Goal: Task Accomplishment & Management: Manage account settings

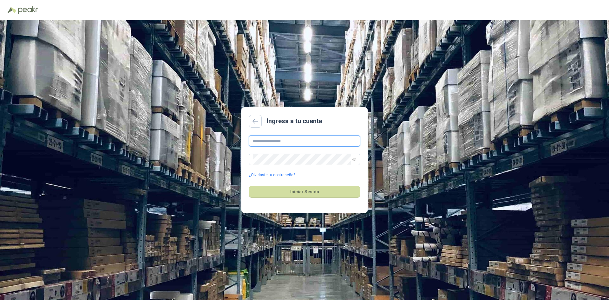
click at [275, 141] on input "text" at bounding box center [304, 140] width 111 height 11
type input "**********"
click at [307, 193] on button "Iniciar Sesión" at bounding box center [304, 192] width 111 height 12
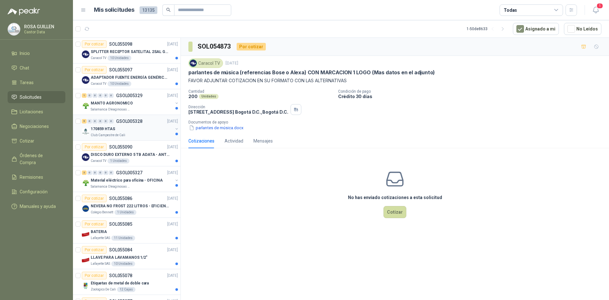
click at [133, 133] on div "Club Campestre de Cali" at bounding box center [132, 135] width 82 height 5
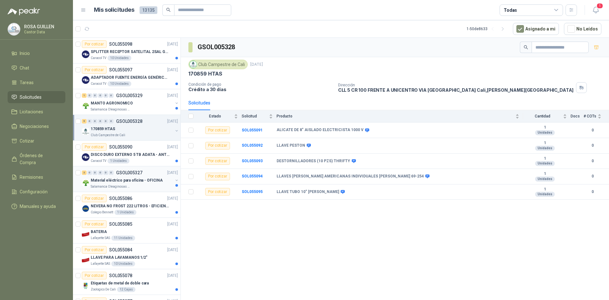
click at [128, 182] on p "Material eléctrico para oficina - OFICINA" at bounding box center [127, 180] width 72 height 6
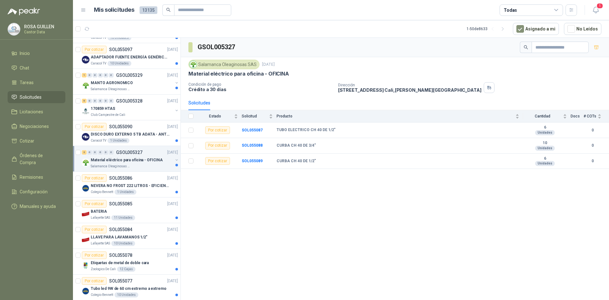
scroll to position [32, 0]
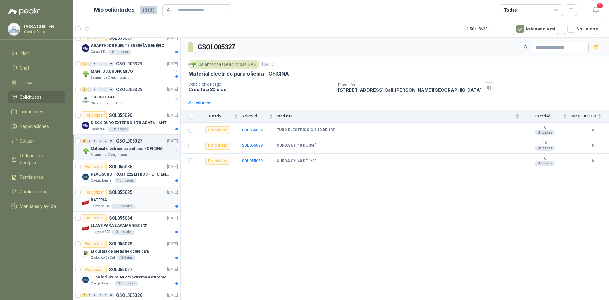
click at [132, 195] on div "Por cotizar SOL055085 [DATE]" at bounding box center [130, 193] width 96 height 8
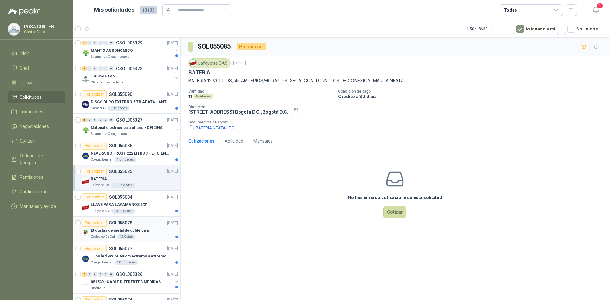
scroll to position [63, 0]
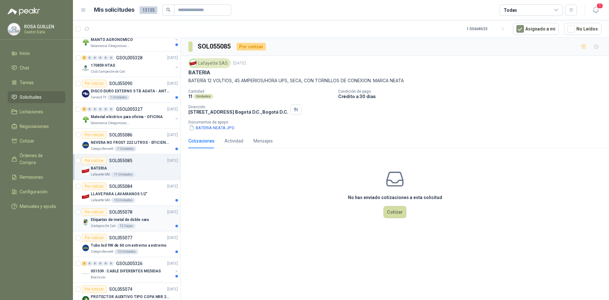
click at [123, 219] on p "Etiquetas de metal de doble cara" at bounding box center [120, 220] width 58 height 6
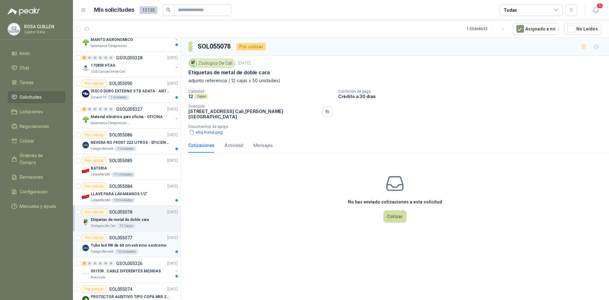
scroll to position [95, 0]
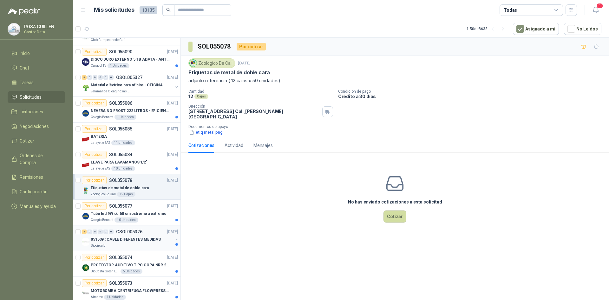
click at [141, 239] on p "051539 : CABLE DIFERENTES MEDIDAS" at bounding box center [126, 239] width 70 height 6
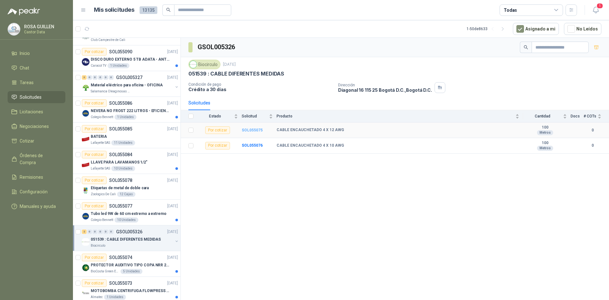
click at [248, 130] on b "SOL055075" at bounding box center [252, 130] width 21 height 4
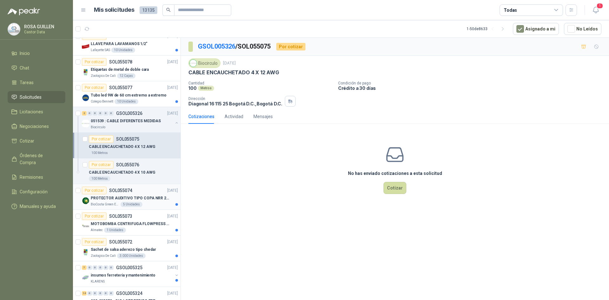
scroll to position [222, 0]
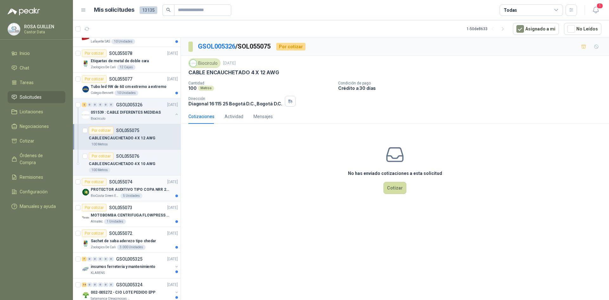
click at [100, 195] on p "BioCosta Green Energy S.A.S" at bounding box center [105, 195] width 29 height 5
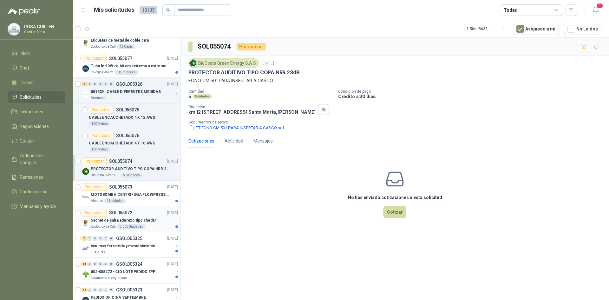
scroll to position [254, 0]
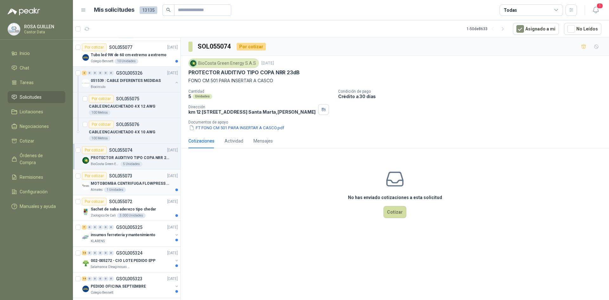
click at [103, 182] on p "MOTOBOMBA CENTRIFUGA FLOWPRESS 1.5HP-220" at bounding box center [130, 184] width 79 height 6
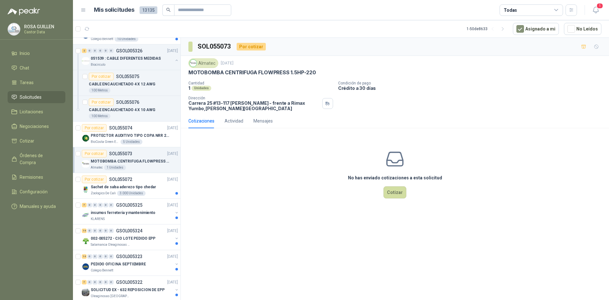
scroll to position [286, 0]
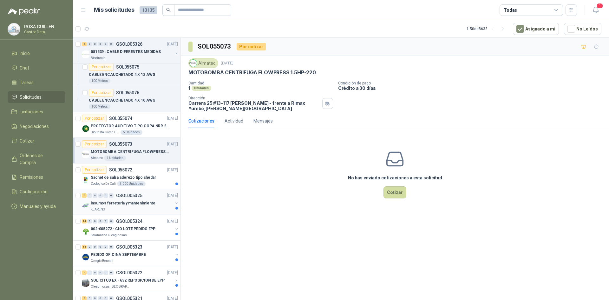
click at [103, 207] on div "insumos ferreteria y mantenimiento" at bounding box center [132, 203] width 82 height 8
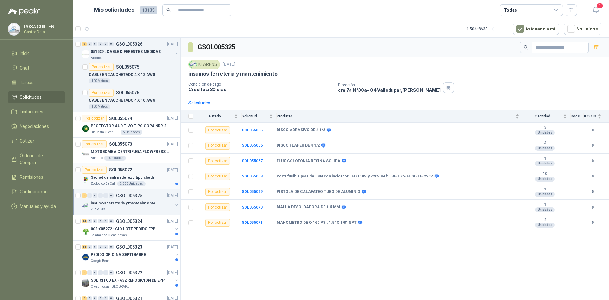
click at [112, 172] on p "SOL055072" at bounding box center [120, 170] width 23 height 4
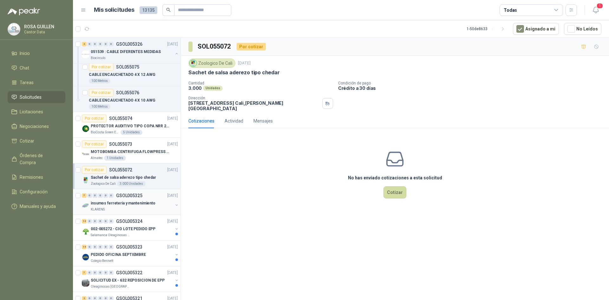
scroll to position [317, 0]
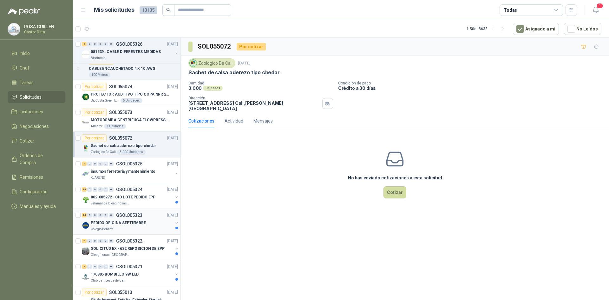
click at [111, 228] on p "Colegio Bennett" at bounding box center [102, 229] width 23 height 5
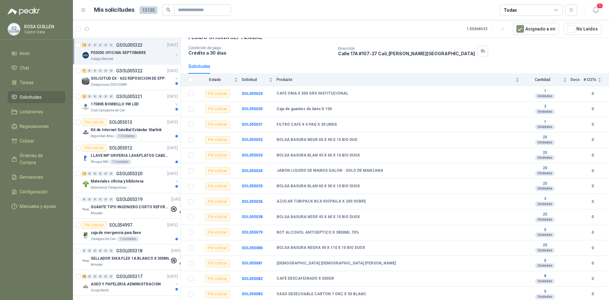
scroll to position [381, 0]
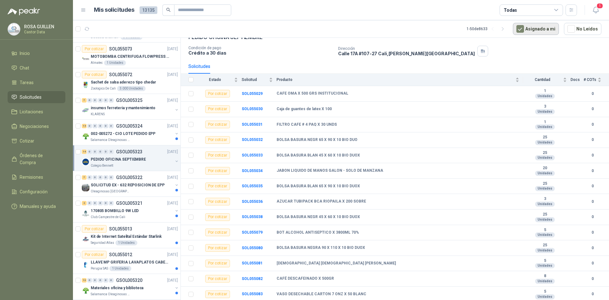
click at [553, 31] on button "Asignado a mi" at bounding box center [536, 29] width 46 height 12
click at [557, 11] on icon at bounding box center [557, 10] width 6 height 6
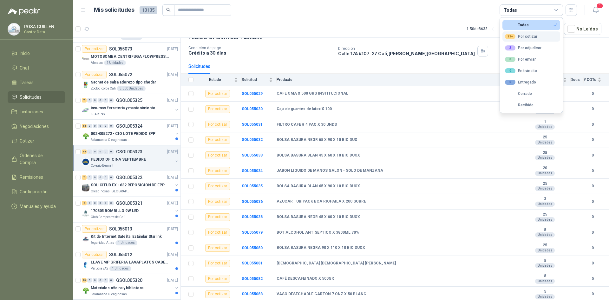
click at [526, 38] on div "99+ Por cotizar" at bounding box center [521, 36] width 32 height 5
click at [536, 47] on div "3 Por adjudicar" at bounding box center [523, 47] width 36 height 5
click at [532, 37] on div "99+ Por cotizar" at bounding box center [521, 36] width 32 height 5
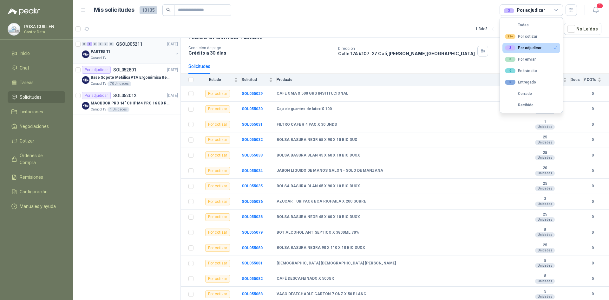
click at [123, 58] on div "Caracol TV" at bounding box center [132, 58] width 82 height 5
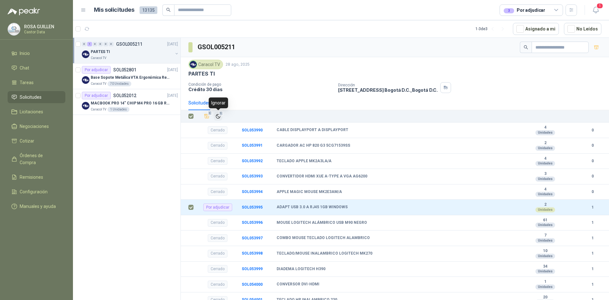
click at [216, 119] on button "1" at bounding box center [218, 116] width 9 height 9
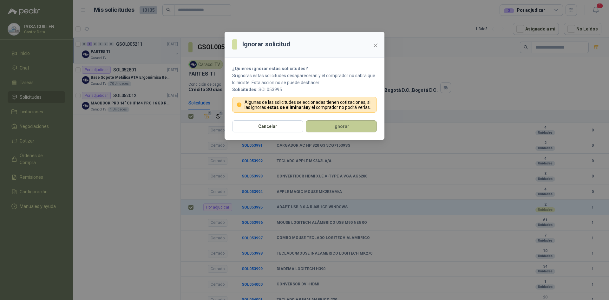
click at [326, 126] on button "Ignorar" at bounding box center [341, 126] width 71 height 12
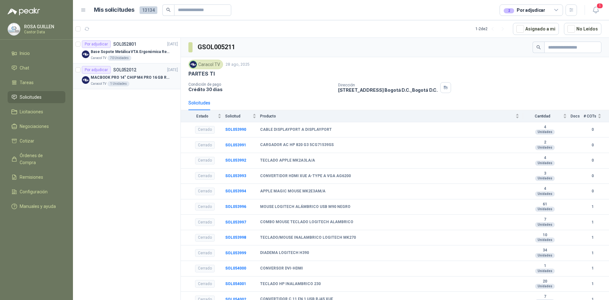
click at [137, 82] on div "Caracol TV 1 Unidades" at bounding box center [134, 83] width 87 height 5
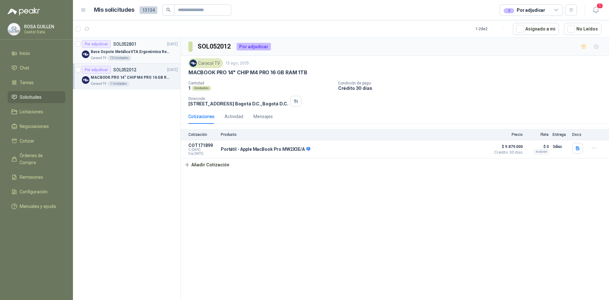
click at [129, 45] on p "SOL052801" at bounding box center [124, 44] width 23 height 4
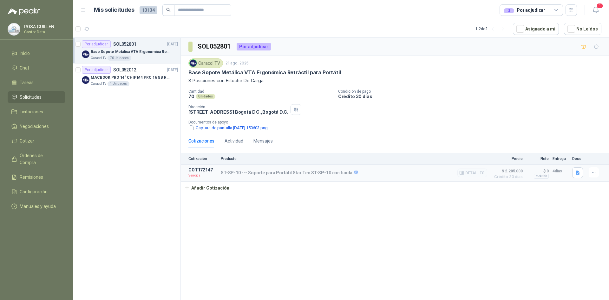
click at [556, 173] on p "4 días" at bounding box center [561, 171] width 16 height 8
click at [596, 173] on icon "button" at bounding box center [594, 172] width 5 height 5
click at [577, 134] on button "Editar" at bounding box center [581, 135] width 51 height 10
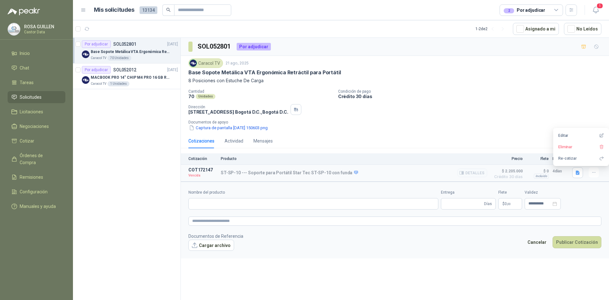
type input "**********"
type input "*"
type input "**********"
type textarea "**********"
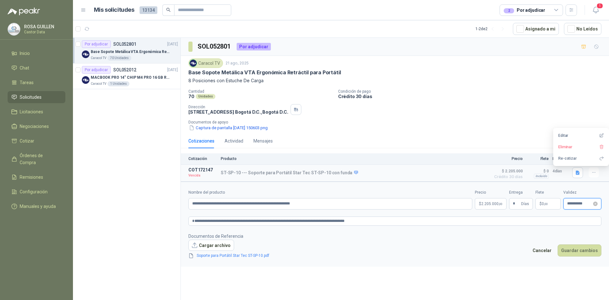
click at [584, 205] on input "**********" at bounding box center [579, 204] width 25 height 4
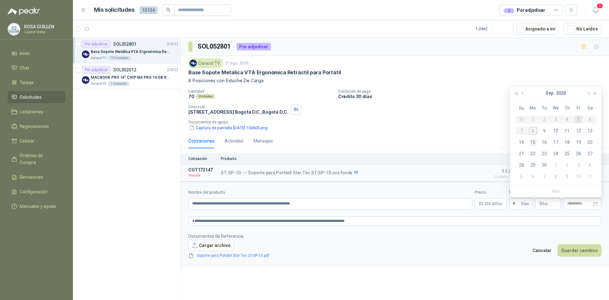
click at [535, 142] on div "15" at bounding box center [533, 142] width 8 height 8
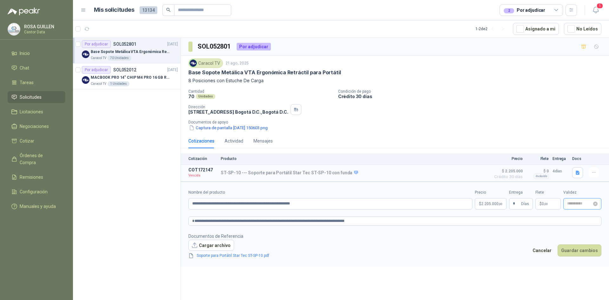
type input "**********"
click at [576, 252] on button "Guardar cambios" at bounding box center [580, 250] width 44 height 12
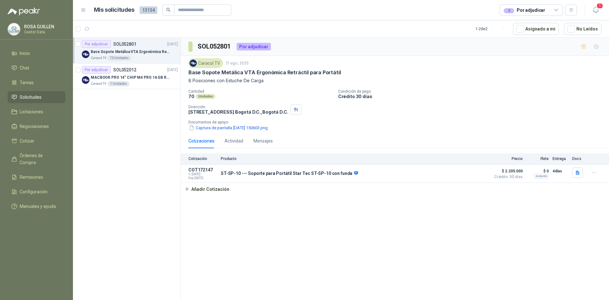
click at [558, 11] on icon at bounding box center [557, 10] width 6 height 6
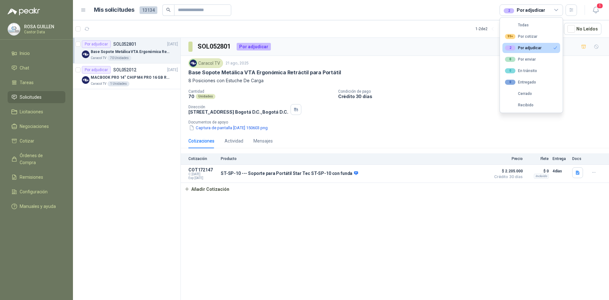
click at [526, 50] on button "2 Por adjudicar" at bounding box center [532, 48] width 58 height 10
click at [524, 37] on div "99+ Por cotizar" at bounding box center [521, 36] width 32 height 5
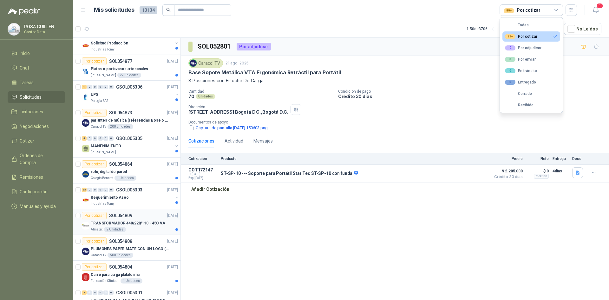
scroll to position [1035, 0]
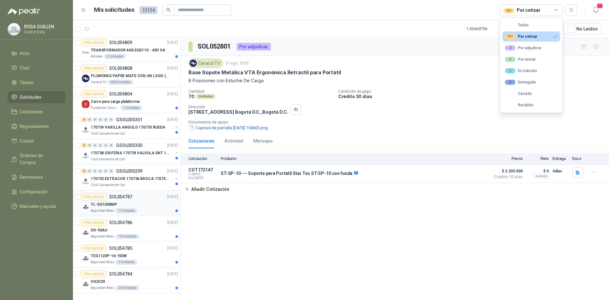
click at [147, 194] on div "Por cotizar SOL054787 [DATE]" at bounding box center [130, 197] width 96 height 8
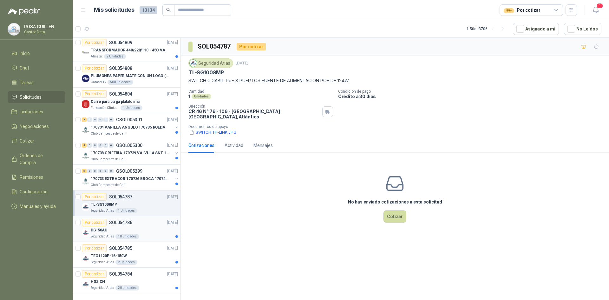
click at [136, 226] on div "DG-50AU" at bounding box center [134, 230] width 87 height 8
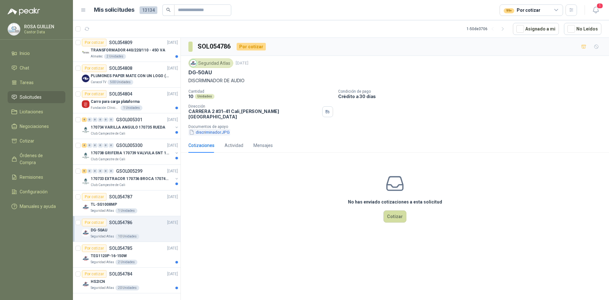
click at [209, 129] on button "discriminador.JPG" at bounding box center [210, 132] width 42 height 7
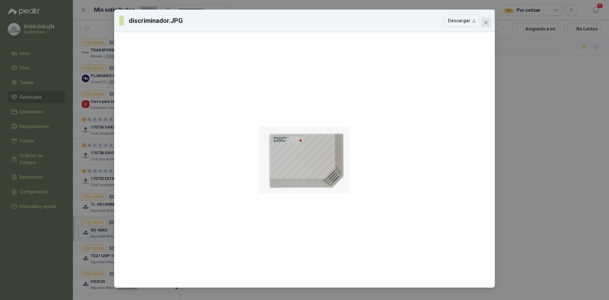
click at [485, 23] on icon "close" at bounding box center [486, 22] width 5 height 5
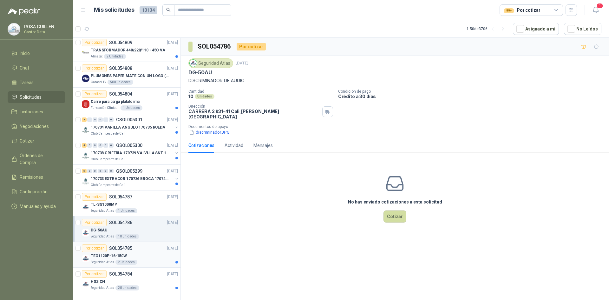
click at [142, 245] on div "Por cotizar SOL054785 [DATE]" at bounding box center [130, 248] width 96 height 8
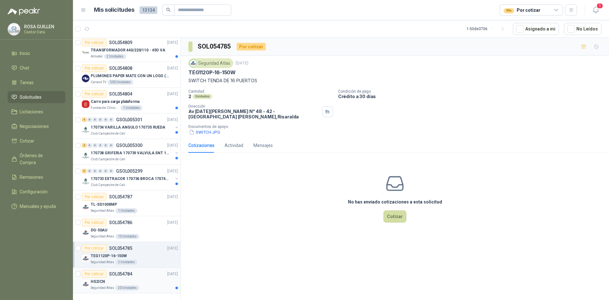
click at [142, 272] on div "Por cotizar SOL054784 [DATE]" at bounding box center [130, 274] width 96 height 8
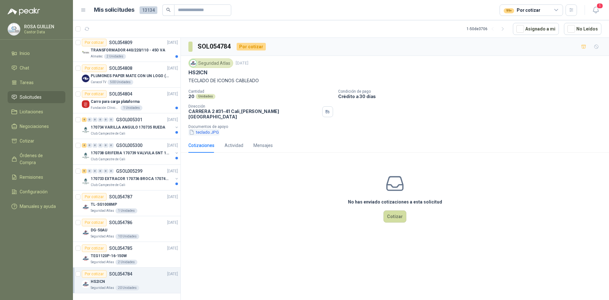
click at [204, 129] on button "teclado.JPG" at bounding box center [204, 132] width 31 height 7
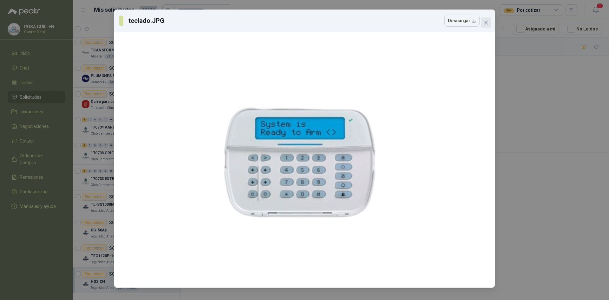
click at [486, 22] on icon "close" at bounding box center [486, 23] width 4 height 4
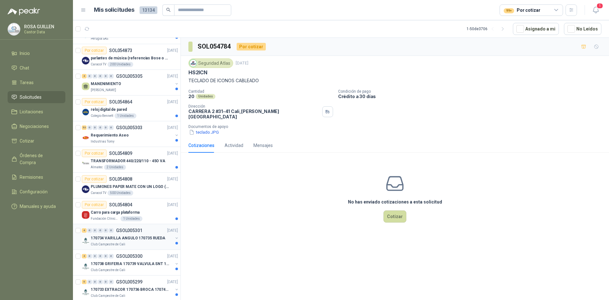
scroll to position [813, 0]
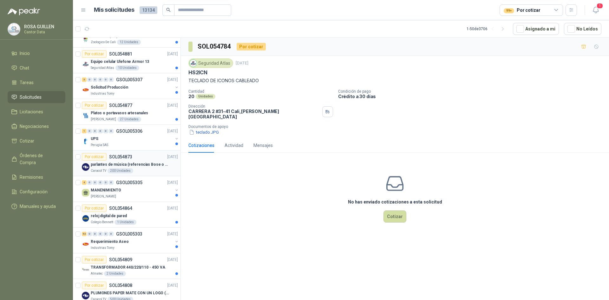
click at [144, 167] on p "parlantes de música (referencias Bose o Alexa) CON MARCACION 1 LOGO (Mas datos …" at bounding box center [130, 165] width 79 height 6
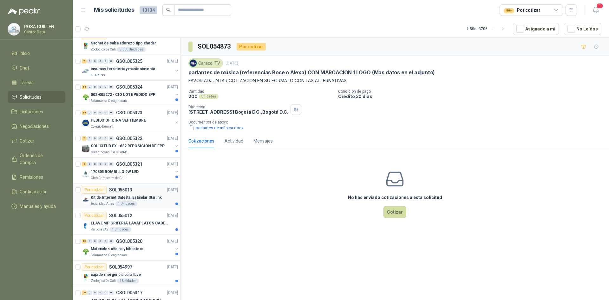
click at [144, 198] on p "Kit de Internet Satelital Estándar Starlink" at bounding box center [126, 198] width 71 height 6
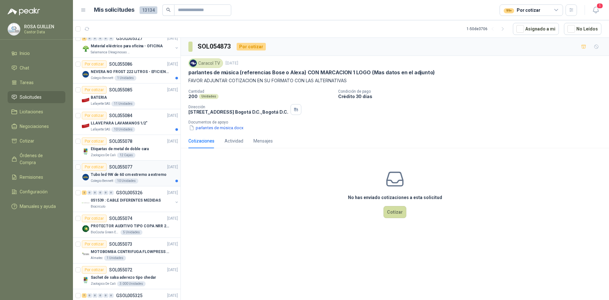
scroll to position [115, 0]
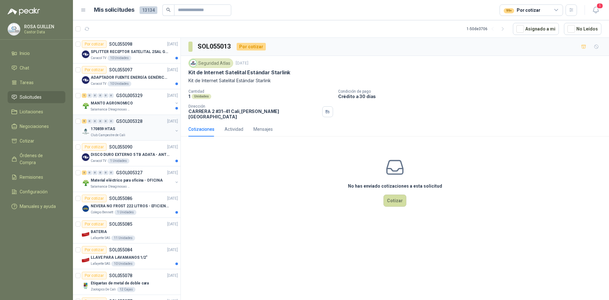
click at [122, 134] on p "Club Campestre de Cali" at bounding box center [108, 135] width 35 height 5
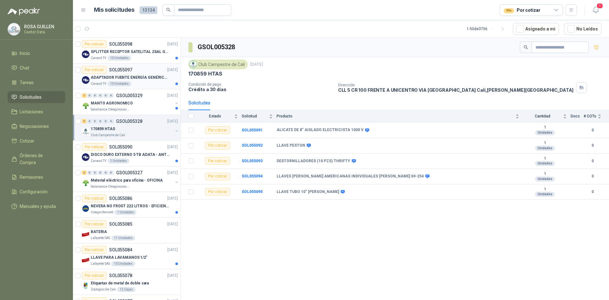
click at [136, 76] on p "ADAPTADOR FUENTE ENERGÍA GENÉRICO 24V 1A" at bounding box center [130, 78] width 79 height 6
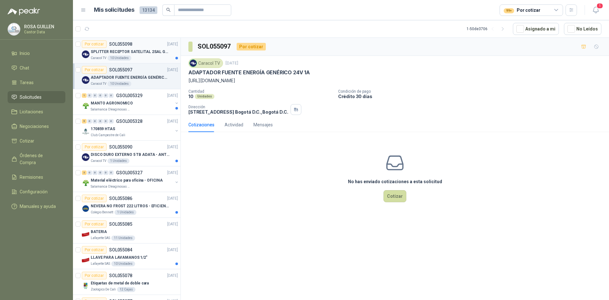
click at [136, 53] on p "SPLITTER RECEPTOR SATELITAL 2SAL GT-SP21" at bounding box center [130, 52] width 79 height 6
click at [135, 48] on div "Por cotizar SOL055098 [DATE]" at bounding box center [130, 44] width 96 height 8
